Goal: Information Seeking & Learning: Learn about a topic

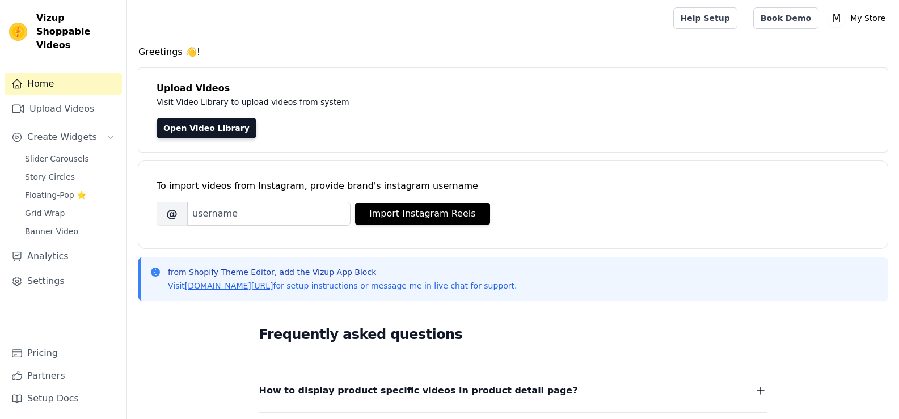
click at [294, 198] on div "To import videos from Instagram, provide brand's instagram username Brand's Ins…" at bounding box center [513, 195] width 713 height 69
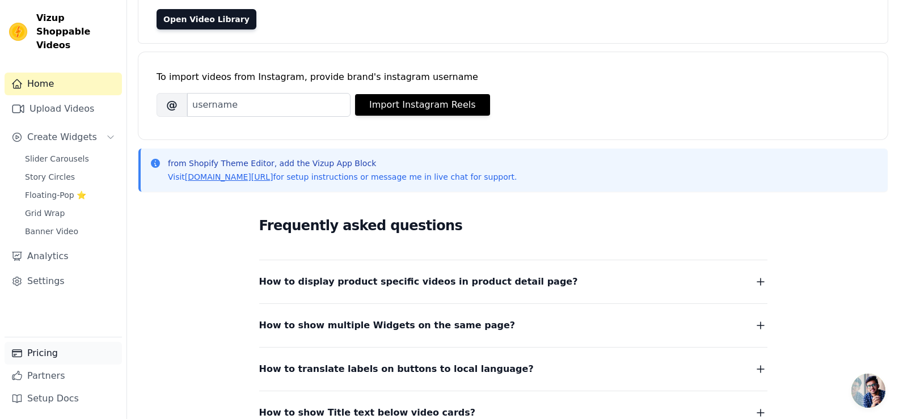
scroll to position [113, 0]
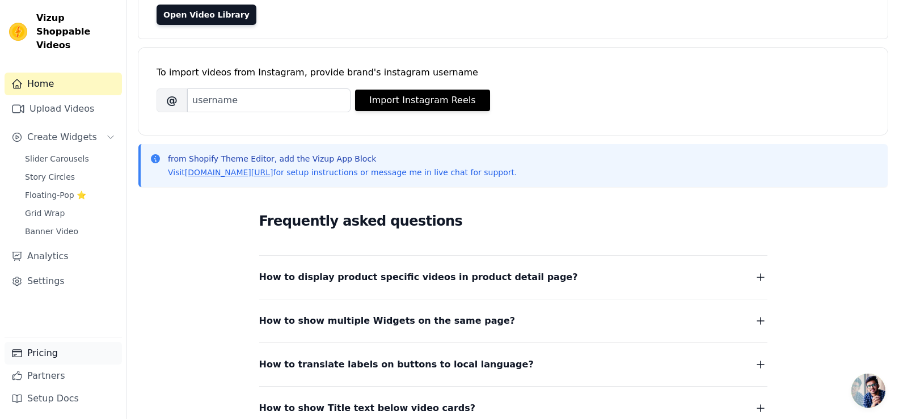
click at [41, 352] on link "Pricing" at bounding box center [63, 353] width 117 height 23
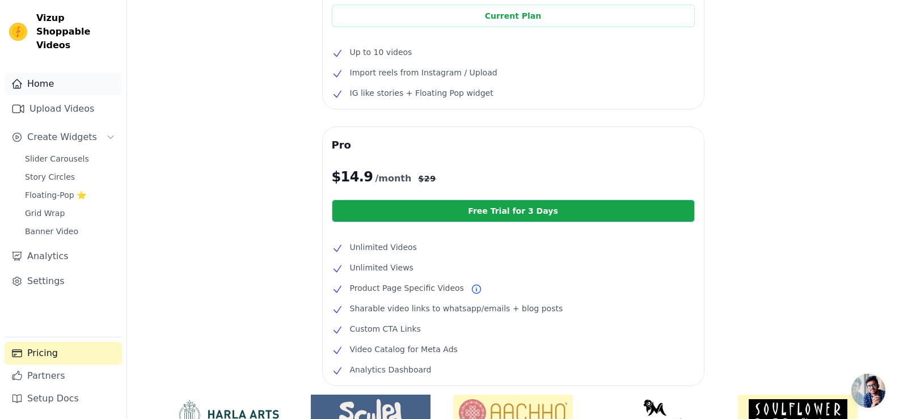
scroll to position [115, 0]
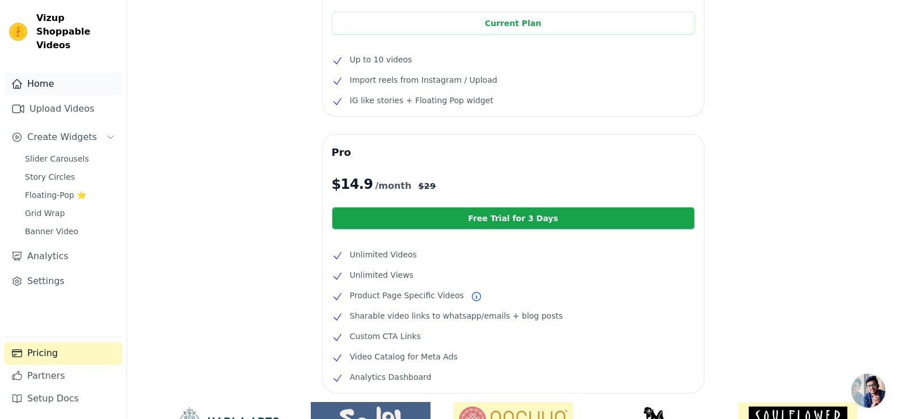
click at [61, 73] on link "Home" at bounding box center [63, 84] width 117 height 23
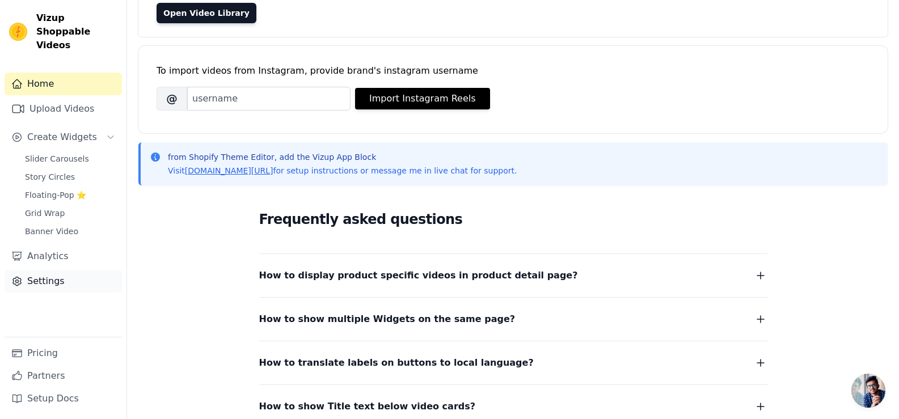
click at [33, 270] on link "Settings" at bounding box center [63, 281] width 117 height 23
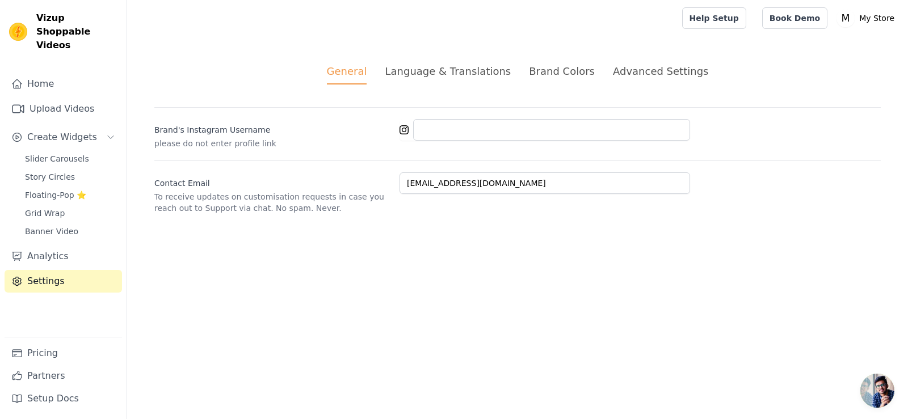
click at [891, 405] on span "Open chat" at bounding box center [877, 391] width 34 height 34
click at [847, 241] on html "Vizup Shoppable Videos Home Upload Videos Create Widgets Slider Carousels Story…" at bounding box center [454, 120] width 908 height 241
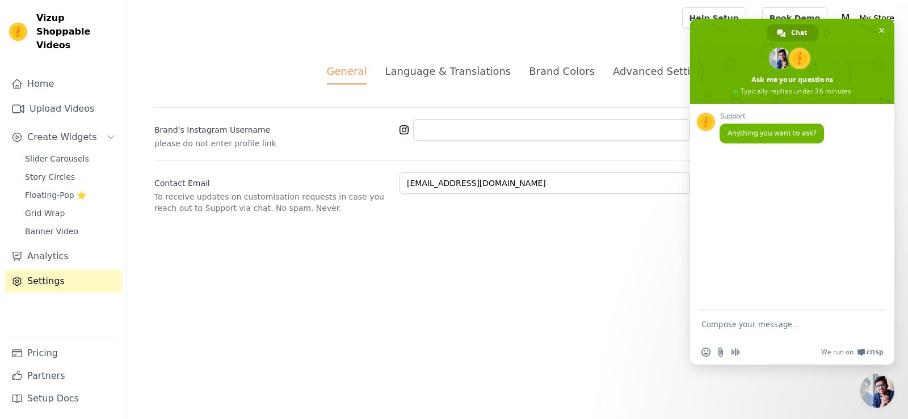
click at [885, 389] on span "Close chat" at bounding box center [877, 391] width 34 height 34
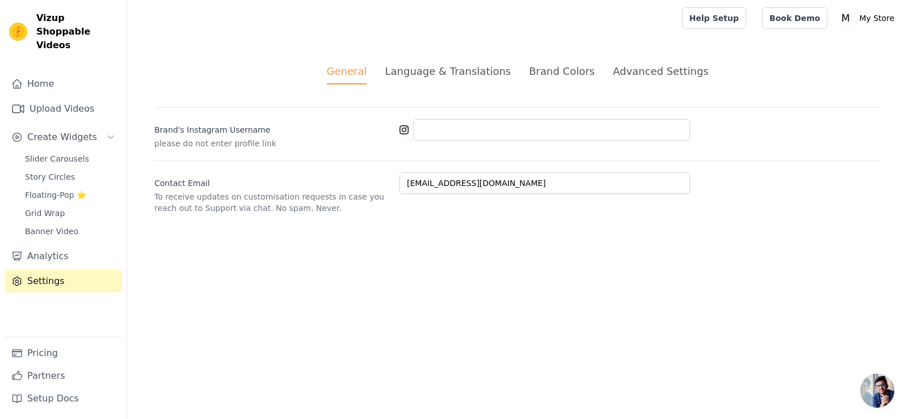
click at [860, 241] on html "Vizup Shoppable Videos Home Upload Videos Create Widgets Slider Carousels Story…" at bounding box center [454, 120] width 908 height 241
click at [873, 382] on span "Open chat" at bounding box center [877, 391] width 34 height 34
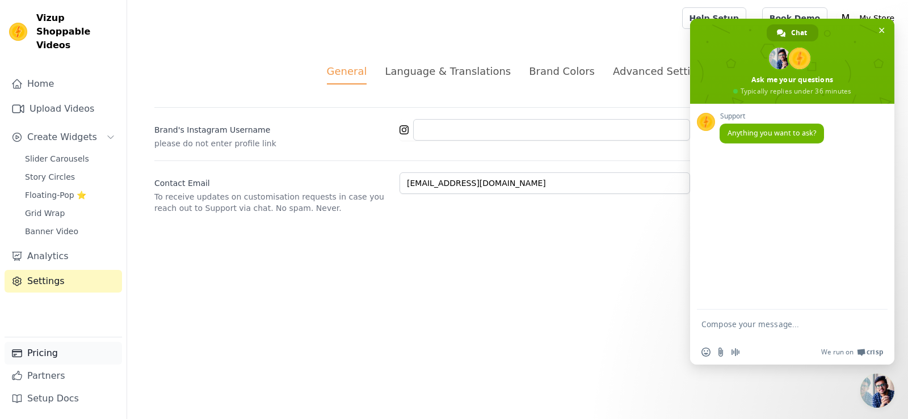
click at [65, 347] on link "Pricing" at bounding box center [63, 353] width 117 height 23
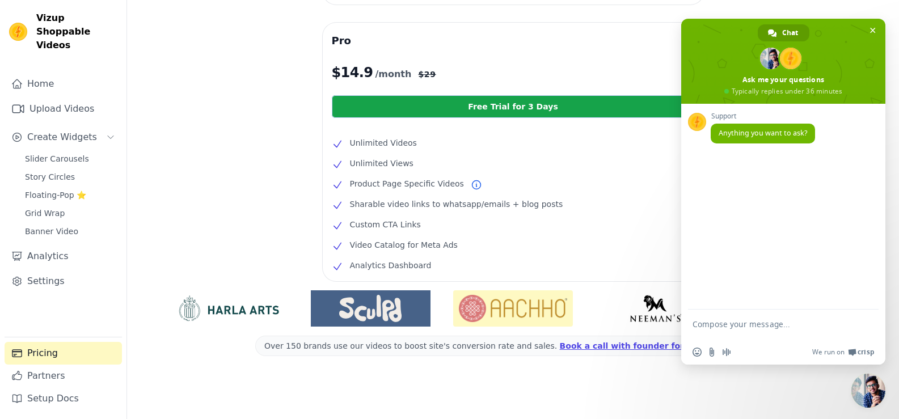
scroll to position [229, 0]
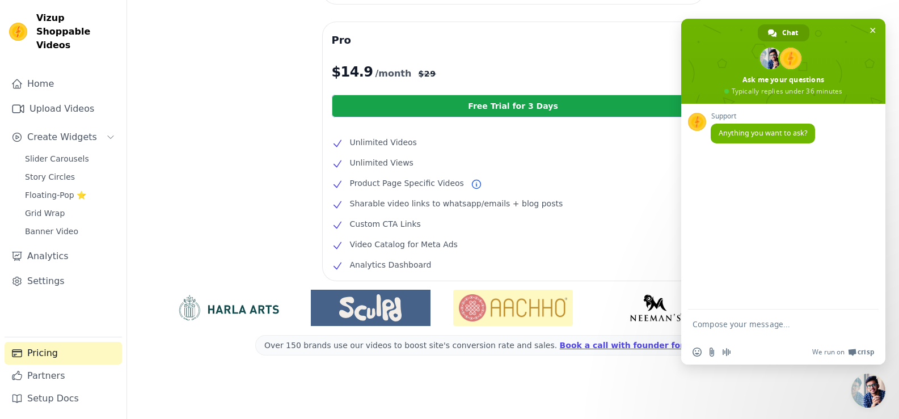
click at [475, 349] on span at bounding box center [513, 345] width 516 height 20
